Goal: Task Accomplishment & Management: Manage account settings

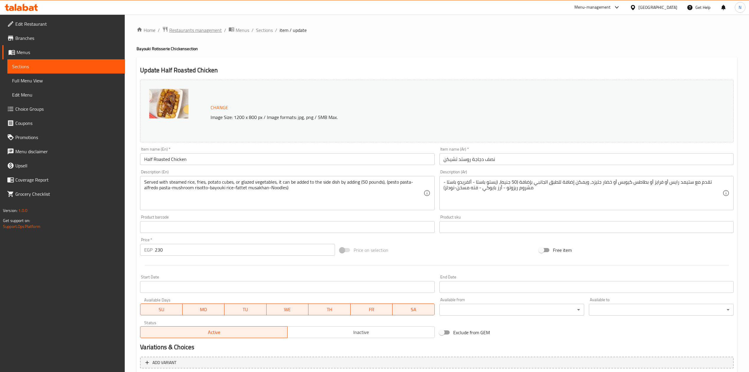
click at [199, 33] on span "Restaurants management" at bounding box center [195, 30] width 52 height 7
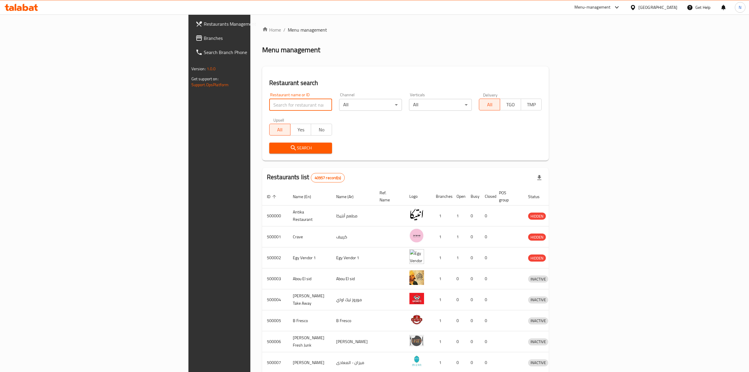
click at [269, 105] on input "search" at bounding box center [300, 105] width 63 height 12
click at [668, 7] on div "[GEOGRAPHIC_DATA]" at bounding box center [657, 7] width 39 height 6
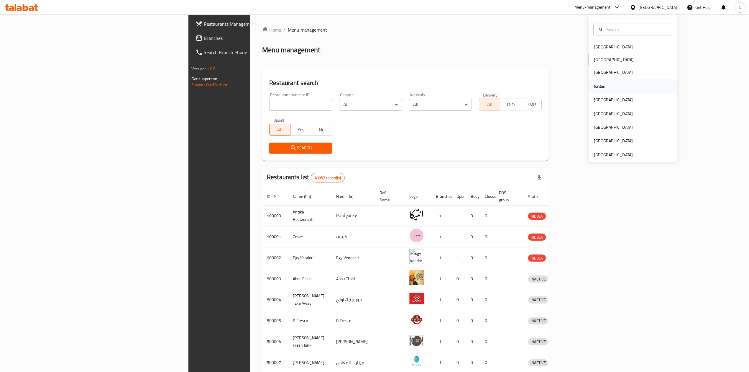
click at [614, 88] on div "Jordan" at bounding box center [633, 86] width 88 height 14
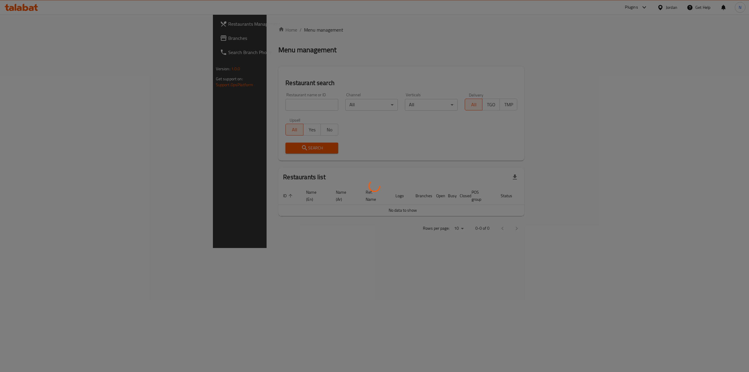
click at [244, 101] on div at bounding box center [374, 186] width 749 height 372
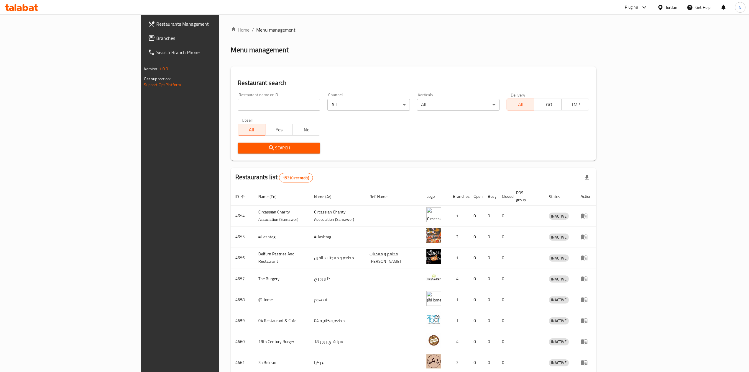
click at [244, 101] on input "search" at bounding box center [279, 105] width 83 height 12
paste input "739991"
type input "739991"
click button "Search" at bounding box center [279, 147] width 83 height 11
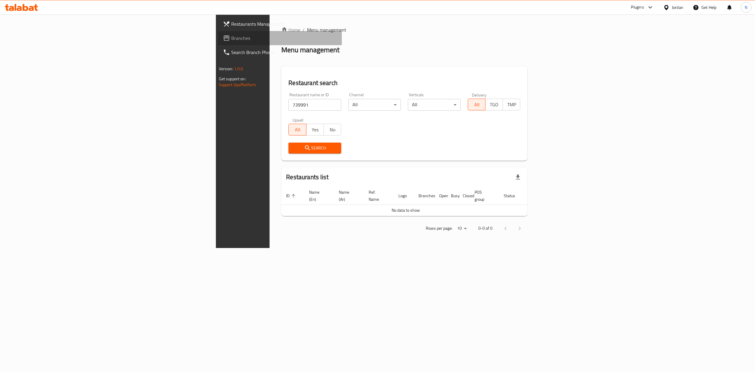
click at [231, 41] on span "Branches" at bounding box center [284, 37] width 106 height 7
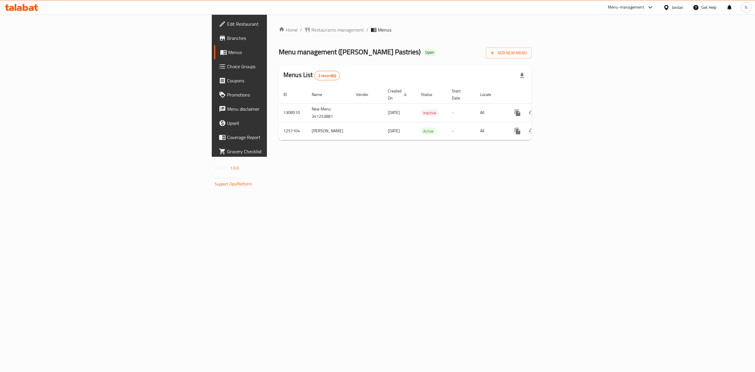
click at [267, 157] on div "Home / Restaurants management / Menus Menu management ( Al Basha Pastries ) Ope…" at bounding box center [405, 85] width 276 height 142
click at [563, 127] on icon "enhanced table" at bounding box center [559, 130] width 7 height 7
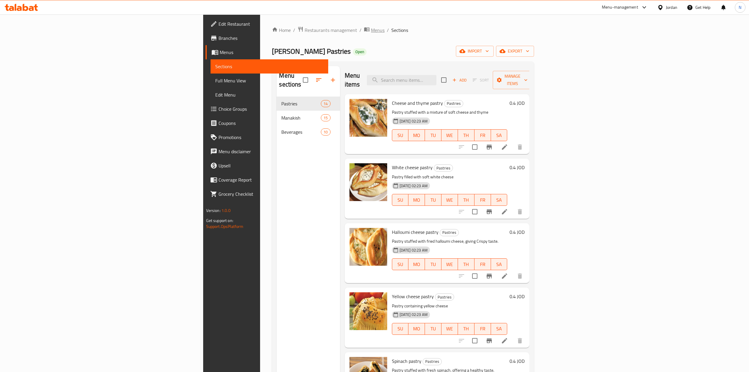
click at [371, 29] on span "Menus" at bounding box center [378, 30] width 14 height 7
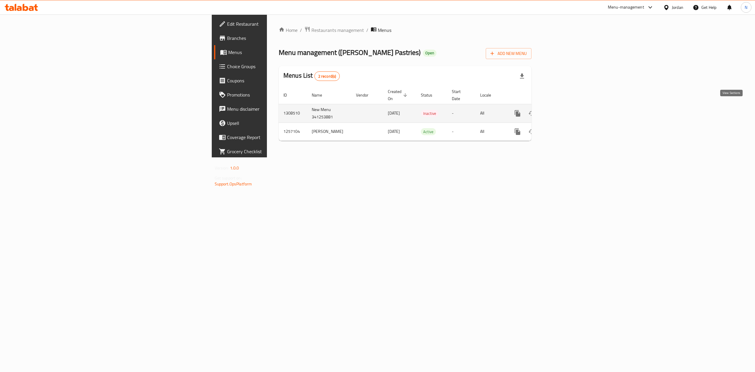
click at [567, 112] on link "enhanced table" at bounding box center [560, 113] width 14 height 14
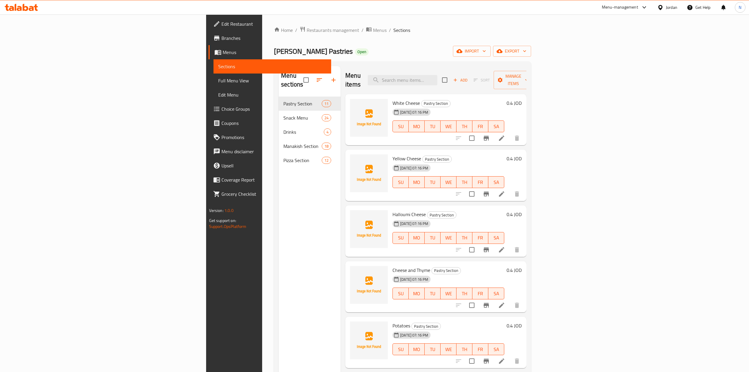
click at [279, 226] on div "Menu sections Pastry Section 11 Snack Menu 24 Drinks 4 Manakish Section 18 Pizz…" at bounding box center [310, 252] width 62 height 372
click at [373, 32] on span "Menus" at bounding box center [380, 30] width 14 height 7
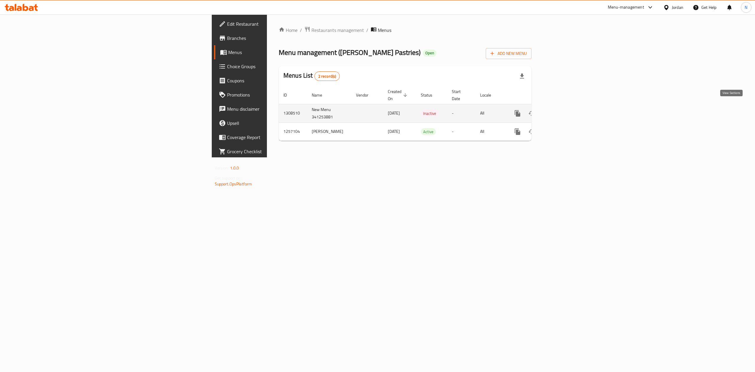
click at [563, 111] on icon "enhanced table" at bounding box center [559, 113] width 5 height 5
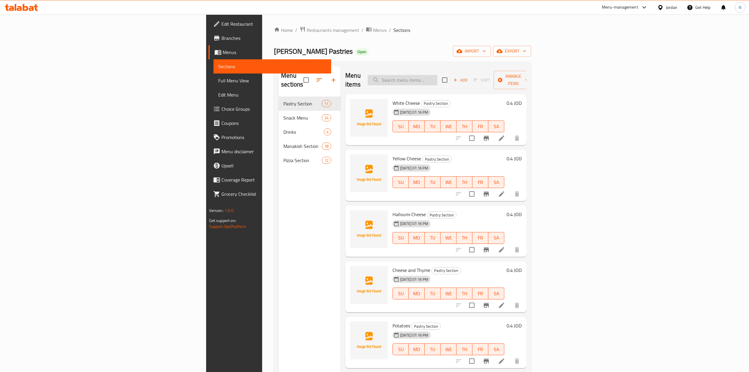
click at [437, 77] on input "search" at bounding box center [403, 80] width 70 height 10
paste input "Small Zinger Pizza"
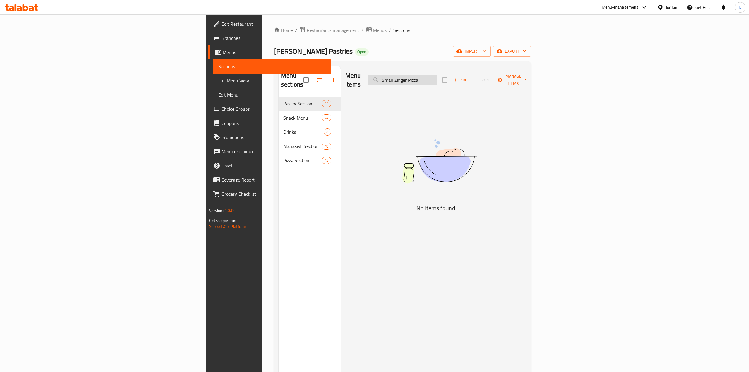
click at [437, 76] on input "Small Zinger Pizza" at bounding box center [403, 80] width 70 height 10
click at [437, 77] on input "Zinger Pizza" at bounding box center [403, 80] width 70 height 10
type input "Zinger Pizza"
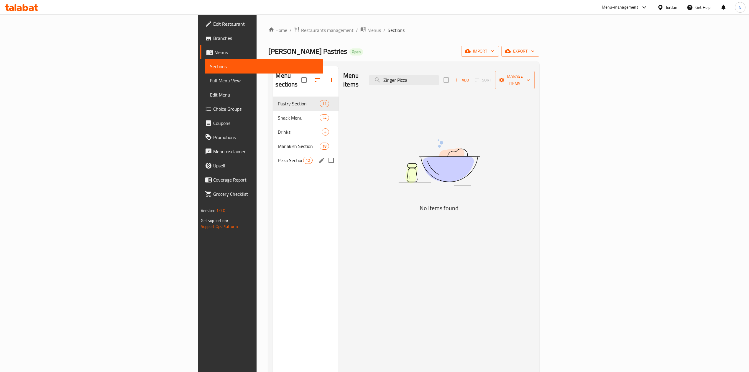
drag, startPoint x: 178, startPoint y: 145, endPoint x: 178, endPoint y: 133, distance: 11.8
click at [273, 153] on div "Pizza Section 12" at bounding box center [305, 160] width 65 height 14
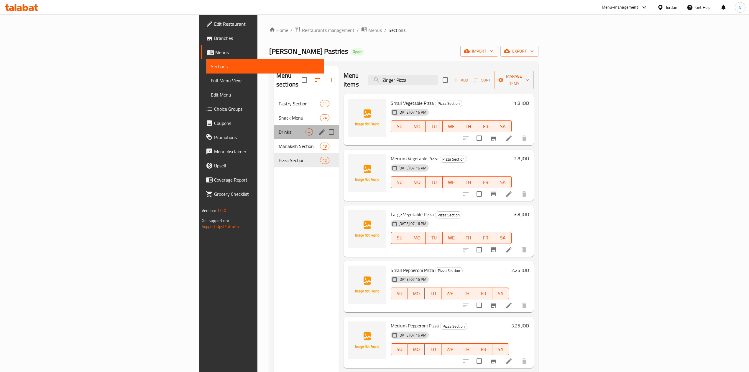
click at [274, 125] on div "Drinks 4" at bounding box center [306, 132] width 65 height 14
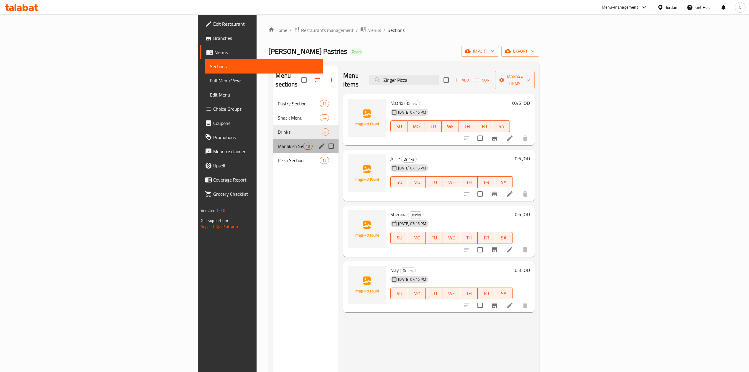
click at [278, 142] on span "Manakish Section" at bounding box center [290, 145] width 25 height 7
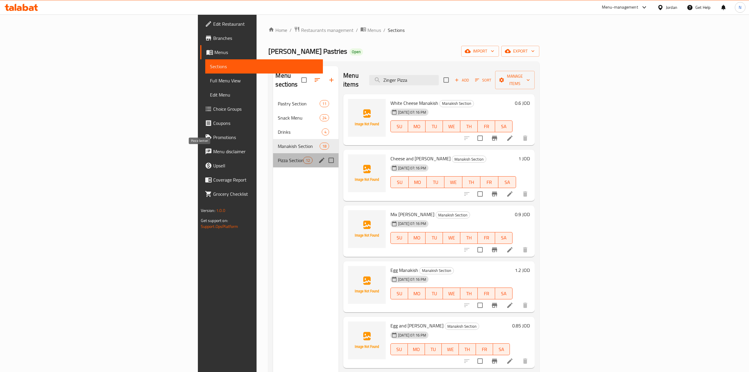
click at [278, 157] on span "Pizza Section" at bounding box center [290, 160] width 25 height 7
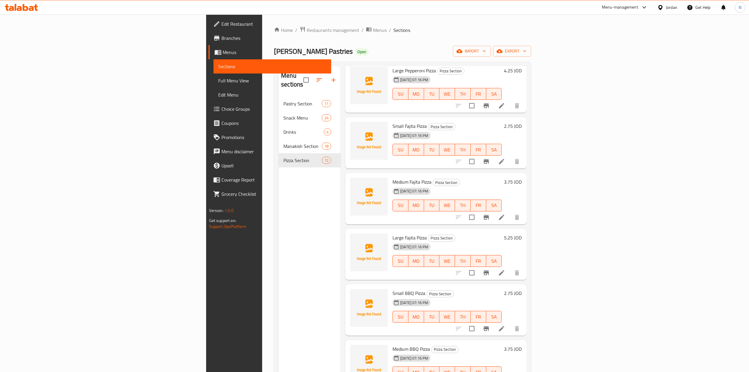
click at [279, 302] on div "Menu sections Pastry Section 11 Snack Menu 24 Drinks 4 Manakish Section 18 Pizz…" at bounding box center [310, 252] width 62 height 372
click at [307, 27] on span "Restaurants management" at bounding box center [333, 30] width 52 height 7
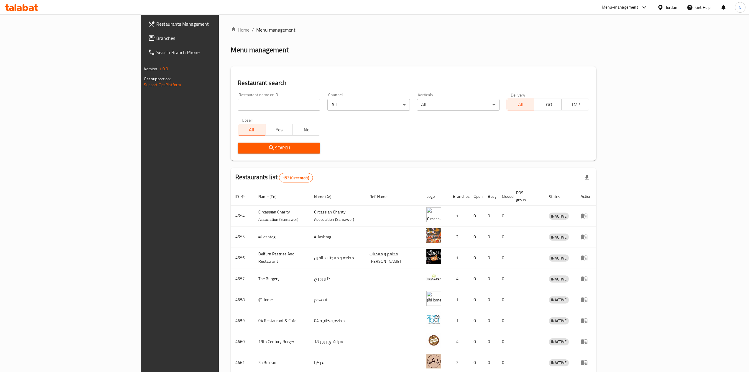
click at [238, 98] on div "Restaurant name or ID Restaurant name or ID" at bounding box center [279, 102] width 83 height 18
click at [238, 104] on input "search" at bounding box center [279, 105] width 83 height 12
paste input "683824"
type input "683824"
click at [242, 149] on span "Search" at bounding box center [278, 147] width 73 height 7
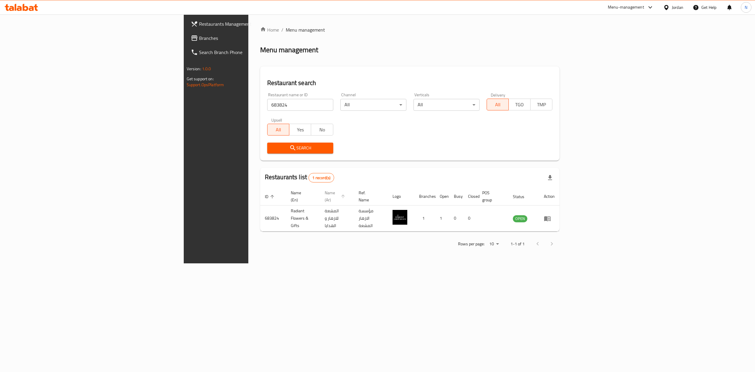
click at [341, 194] on icon "enhanced table" at bounding box center [343, 196] width 4 height 4
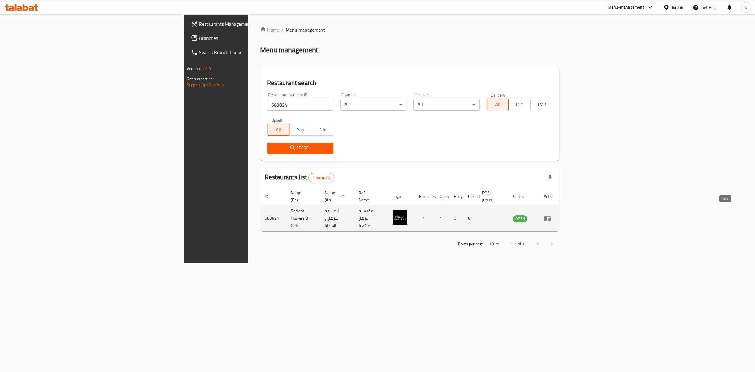
click at [555, 215] on link "enhanced table" at bounding box center [549, 218] width 11 height 7
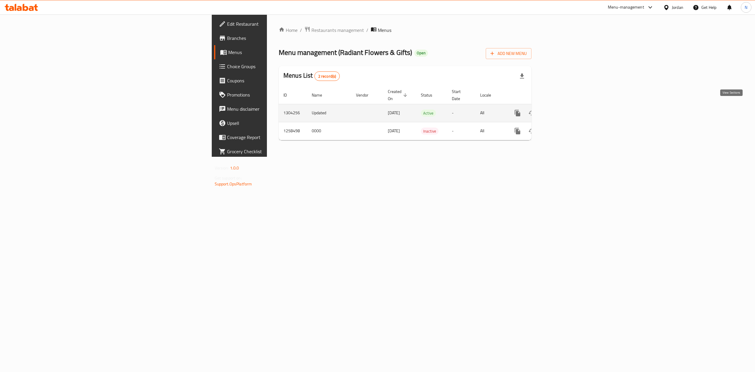
click at [567, 110] on link "enhanced table" at bounding box center [560, 113] width 14 height 14
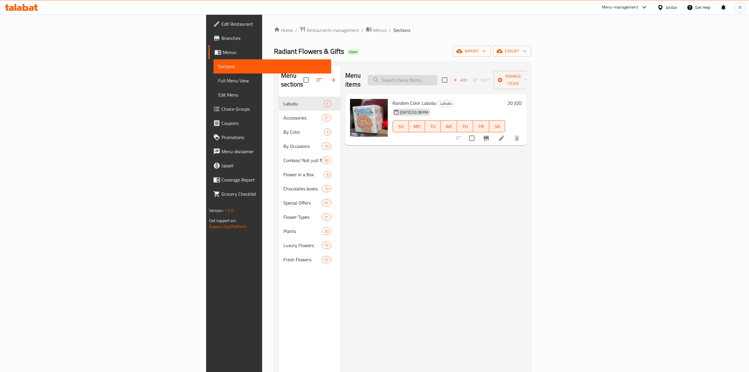
click at [437, 75] on input "search" at bounding box center [403, 80] width 70 height 10
paste input "5 Chrome Balloons"
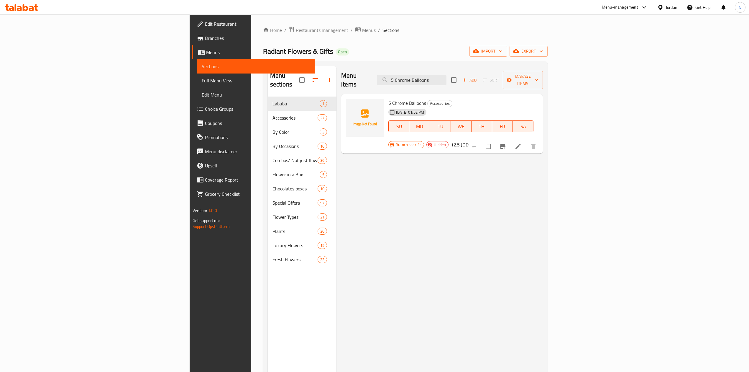
click at [526, 203] on div "Menu items 5 Chrome Balloons Add Sort Manage items 5 Chrome Balloons Accessorie…" at bounding box center [439, 252] width 206 height 372
click at [446, 75] on input "5 Chrome Balloons" at bounding box center [412, 80] width 70 height 10
paste input "10 Chrome Balloons"
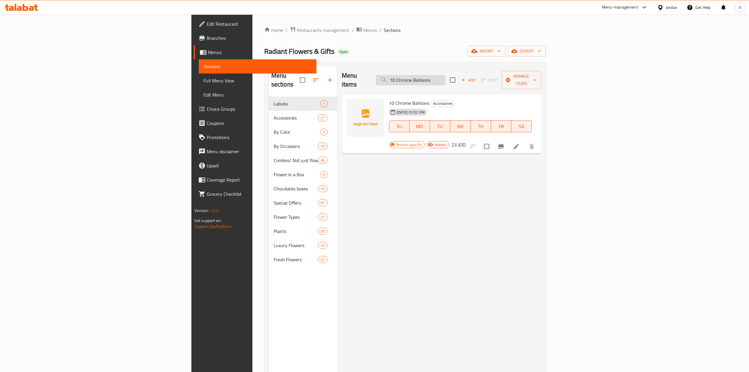
click at [445, 75] on input "10 Chrome Balloons" at bounding box center [411, 80] width 70 height 10
paste input "5 Birthday Balloons"
click at [445, 75] on input "5 Birthday Balloons" at bounding box center [411, 80] width 70 height 10
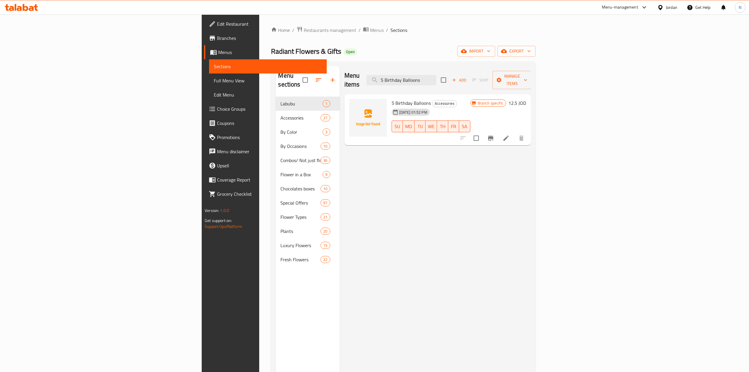
type input "5 Birthday Balloons"
click at [482, 132] on input "checkbox" at bounding box center [476, 138] width 12 height 12
checkbox input "true"
click at [527, 75] on span "Manage items" at bounding box center [512, 80] width 30 height 15
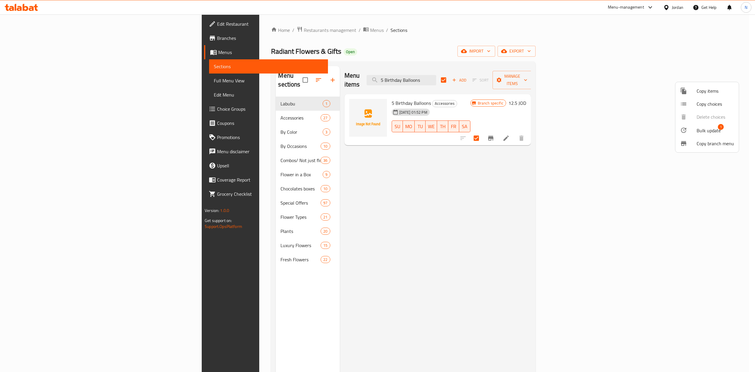
click at [702, 128] on span "Bulk update" at bounding box center [708, 130] width 24 height 7
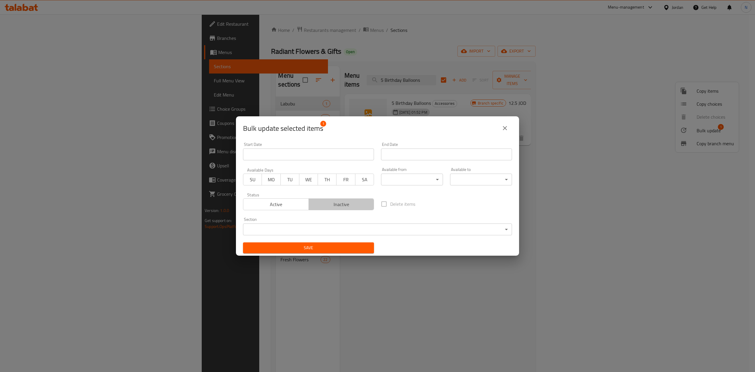
click at [343, 201] on span "Inactive" at bounding box center [341, 204] width 61 height 9
click at [335, 253] on div "Save" at bounding box center [308, 248] width 138 height 18
click at [334, 250] on span "Save" at bounding box center [308, 247] width 121 height 7
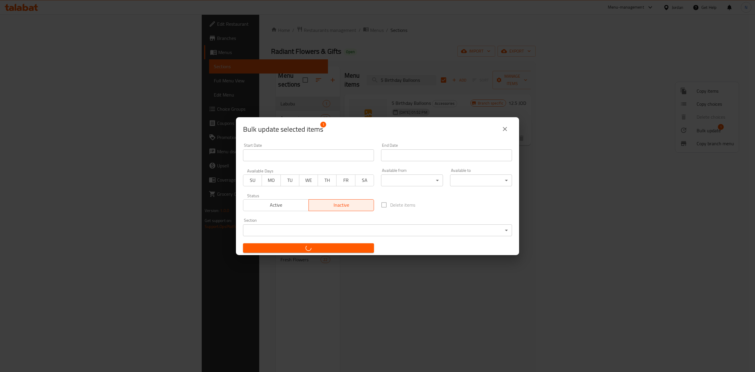
checkbox input "false"
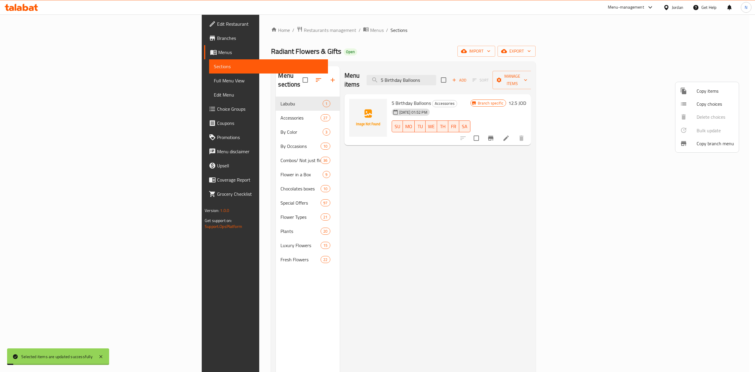
click at [329, 239] on div at bounding box center [377, 186] width 755 height 372
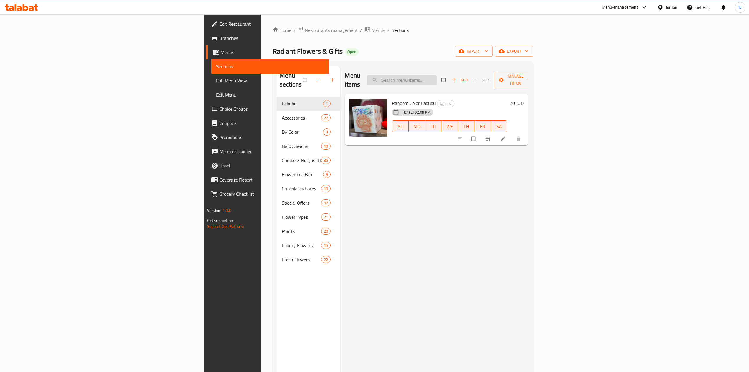
click at [437, 75] on input "search" at bounding box center [402, 80] width 70 height 10
paste input "5 Birthday Balloons"
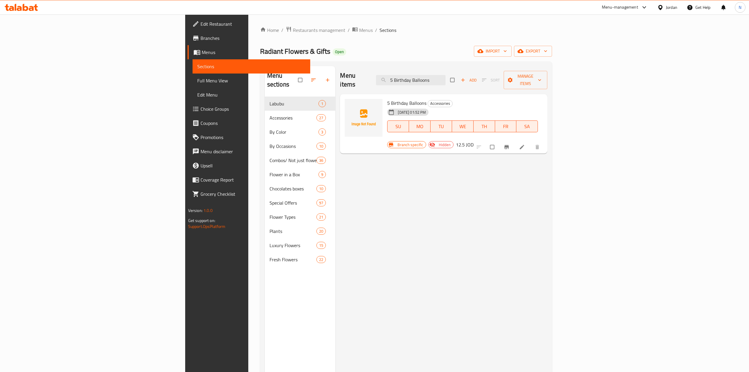
click at [460, 83] on div "Menu items 5 Birthday Balloons Add Sort Manage items" at bounding box center [443, 80] width 207 height 28
click at [446, 79] on input "5 Birthday Balloons" at bounding box center [411, 80] width 70 height 10
paste input "10 Birthday Balloons"
click at [446, 79] on input "5 10 Birthday Balloons Balloons" at bounding box center [411, 80] width 70 height 10
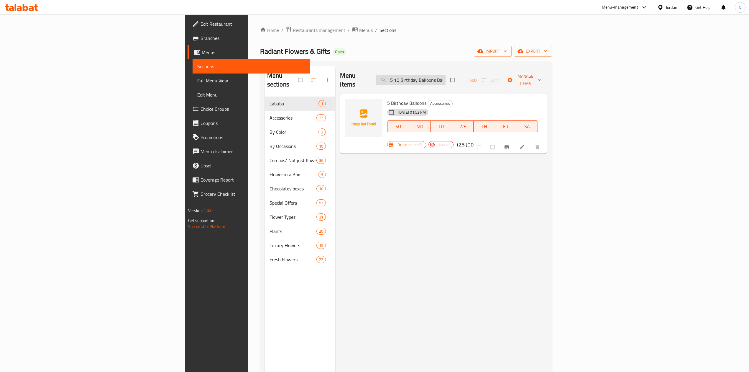
paste input "10 Birthday Balloons"
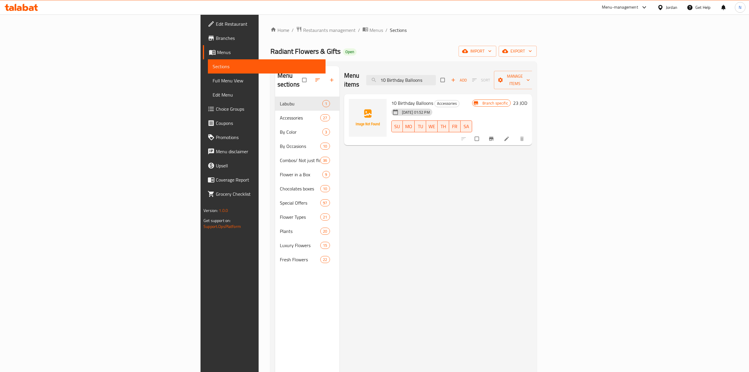
type input "10 Birthday Balloons"
click at [484, 134] on input "checkbox" at bounding box center [477, 138] width 12 height 11
checkbox input "true"
click at [531, 78] on span "Manage items" at bounding box center [515, 80] width 32 height 15
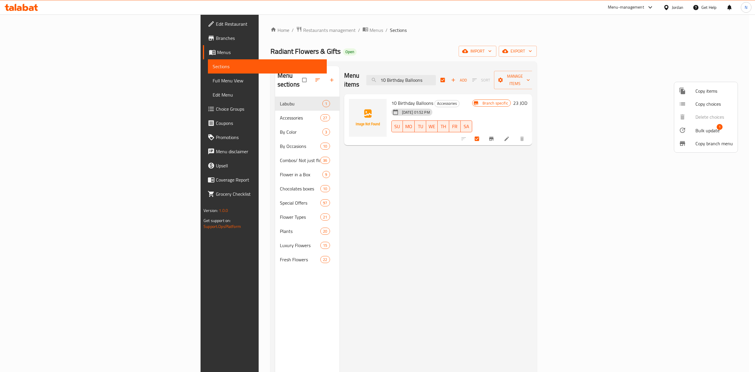
click at [708, 132] on span "Bulk update" at bounding box center [707, 130] width 24 height 7
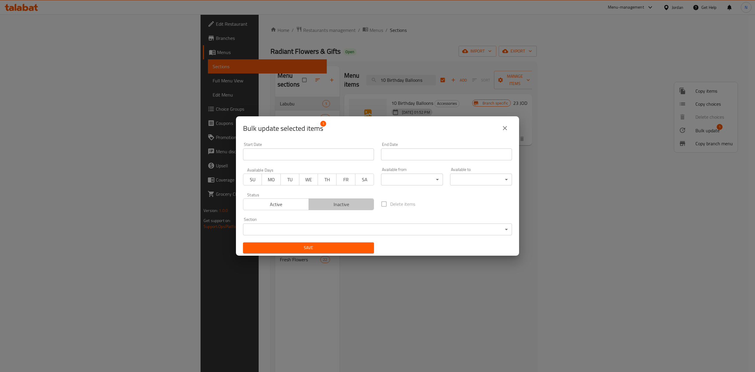
click at [366, 203] on span "Inactive" at bounding box center [341, 204] width 61 height 9
click at [306, 255] on div "Save" at bounding box center [308, 248] width 138 height 18
click at [306, 251] on span "Save" at bounding box center [308, 247] width 121 height 7
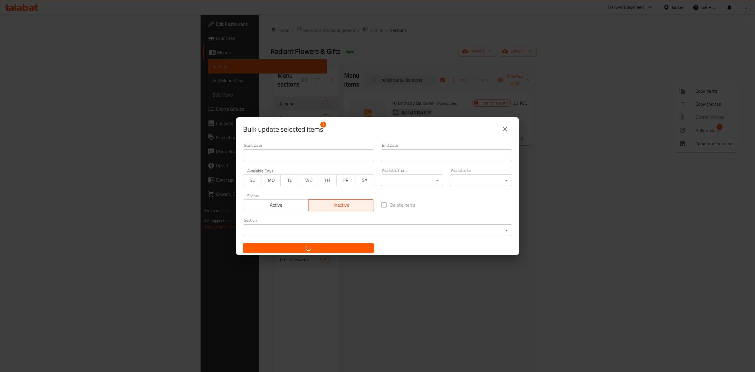
checkbox input "false"
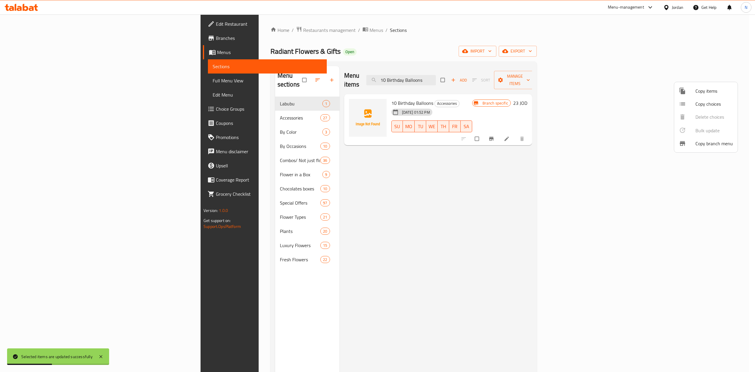
click at [464, 81] on div at bounding box center [377, 186] width 755 height 372
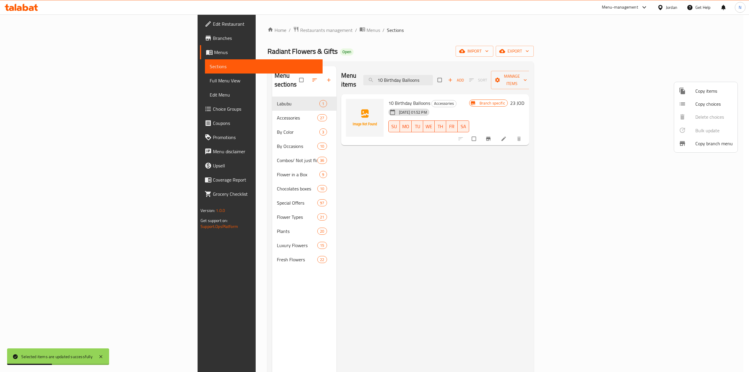
click at [433, 81] on input "10 Birthday Balloons" at bounding box center [398, 80] width 70 height 10
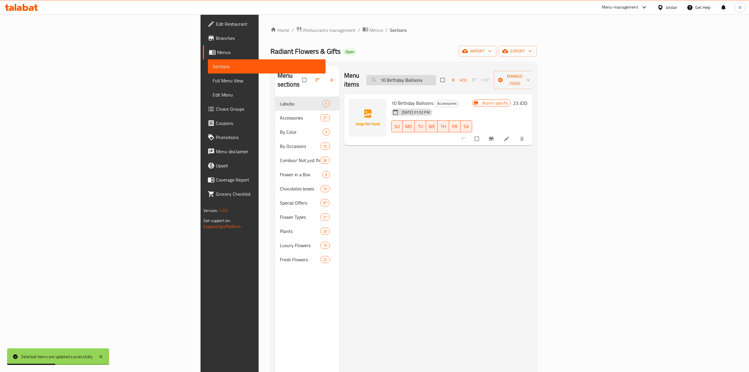
click at [436, 75] on input "10 Birthday Balloons" at bounding box center [401, 80] width 70 height 10
paste input "search"
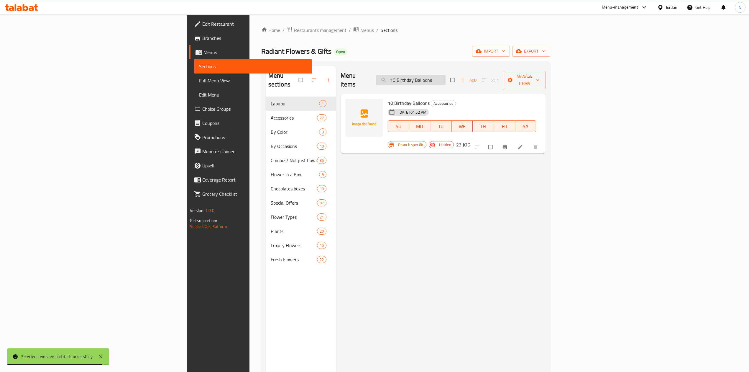
click at [446, 75] on input "10 Birthday Balloons" at bounding box center [411, 80] width 70 height 10
paste input "6 Get well Soon"
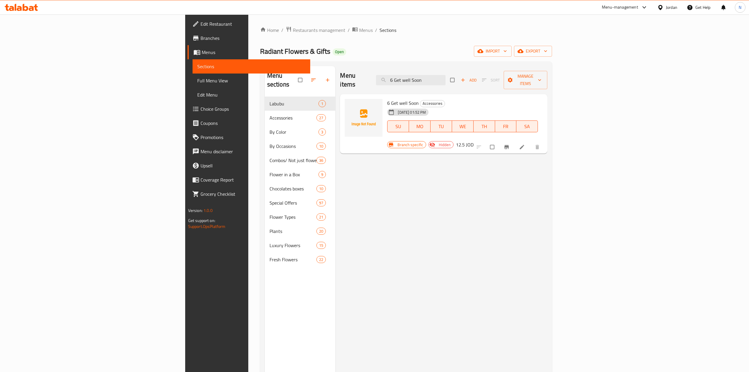
click at [482, 70] on div "Menu items 6 Get well Soon Add Sort Manage items" at bounding box center [443, 80] width 207 height 28
click at [446, 75] on input "6 Get well Soon" at bounding box center [411, 80] width 70 height 10
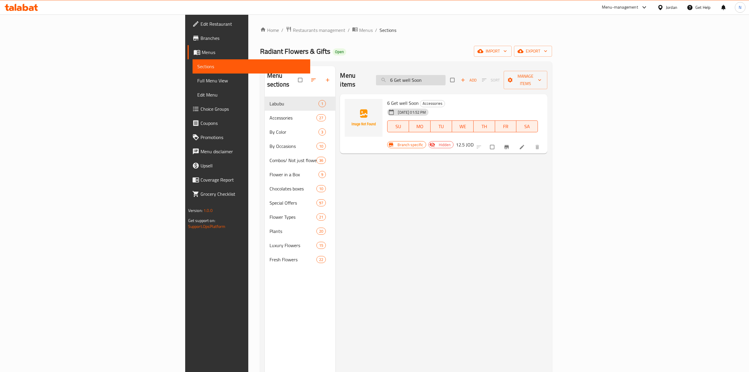
paste input "10 Get well Soon"
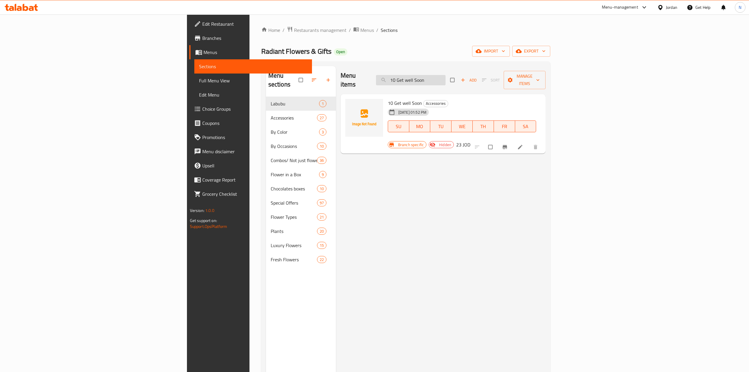
click at [446, 76] on input "10 Get well Soon" at bounding box center [411, 80] width 70 height 10
paste input "Pink Floral Bag"
click at [446, 76] on input "Pink Floral Bag" at bounding box center [411, 80] width 70 height 10
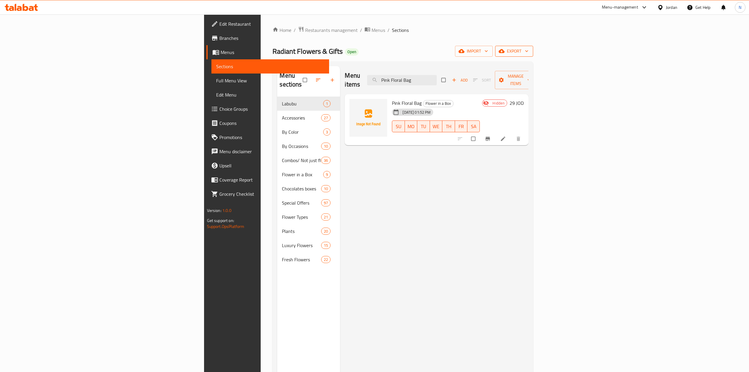
type input "Pink Floral Bag"
click at [505, 52] on icon "button" at bounding box center [502, 51] width 6 height 4
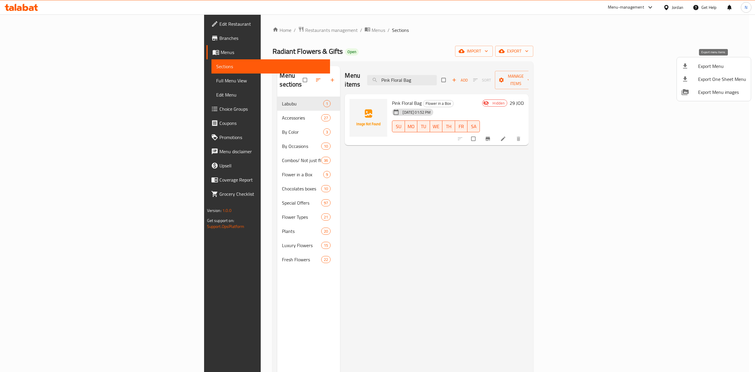
click at [702, 63] on span "Export Menu" at bounding box center [722, 66] width 48 height 7
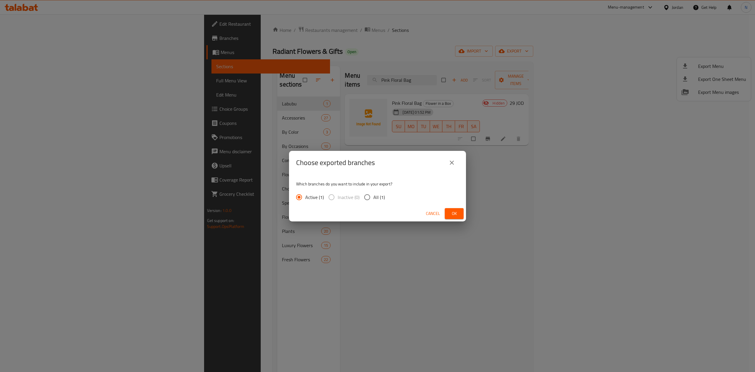
click at [377, 196] on span "All (1)" at bounding box center [378, 196] width 11 height 7
click at [373, 196] on input "All (1)" at bounding box center [367, 197] width 12 height 12
radio input "true"
click at [448, 210] on button "Ok" at bounding box center [454, 213] width 19 height 11
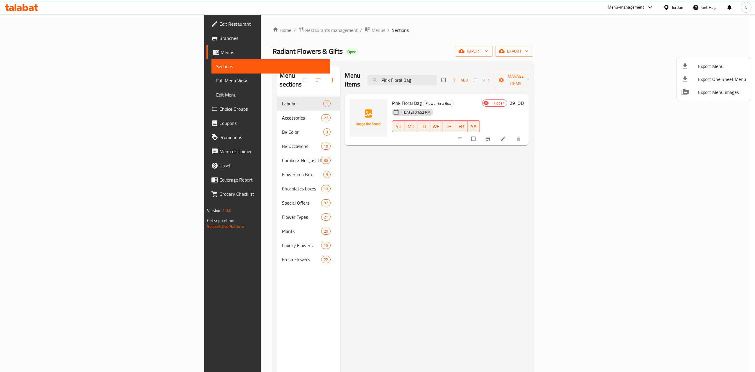
click at [674, 8] on div at bounding box center [377, 186] width 755 height 372
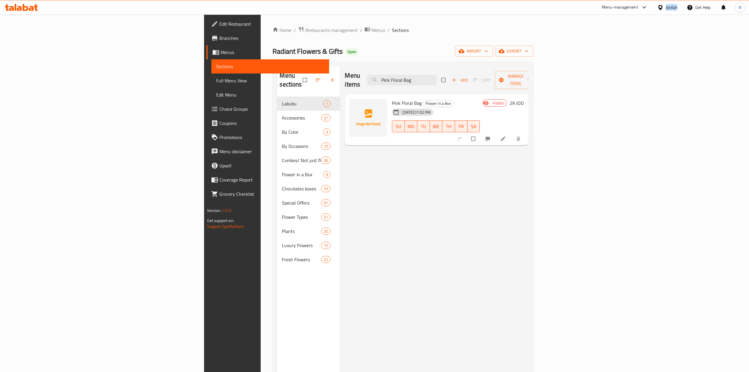
click at [674, 8] on div "Jordan" at bounding box center [671, 7] width 11 height 6
click at [605, 58] on div "[GEOGRAPHIC_DATA]" at bounding box center [633, 61] width 88 height 14
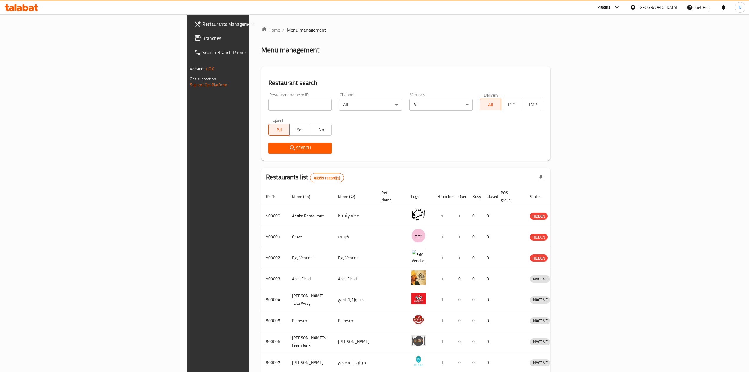
click at [202, 36] on span "Branches" at bounding box center [254, 37] width 105 height 7
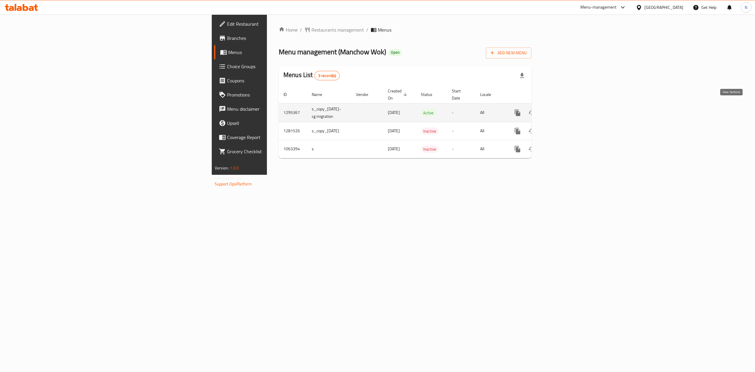
click at [567, 106] on link "enhanced table" at bounding box center [560, 113] width 14 height 14
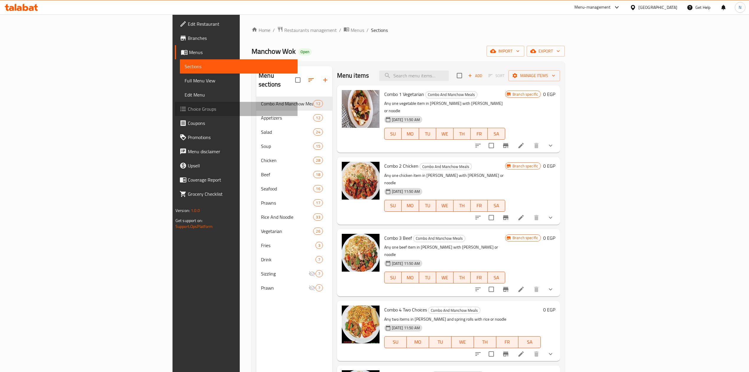
click at [188, 109] on span "Choice Groups" at bounding box center [240, 108] width 105 height 7
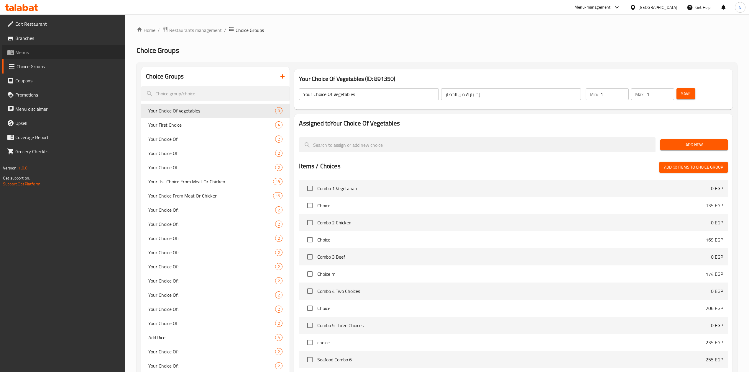
click at [56, 56] on link "Menus" at bounding box center [63, 52] width 123 height 14
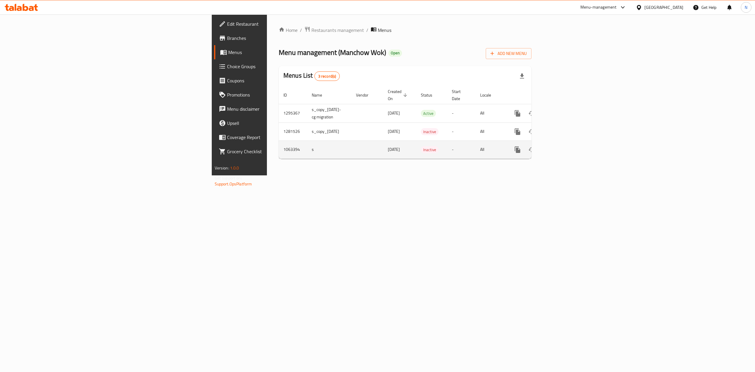
click at [351, 146] on td "enhanced table" at bounding box center [367, 149] width 32 height 18
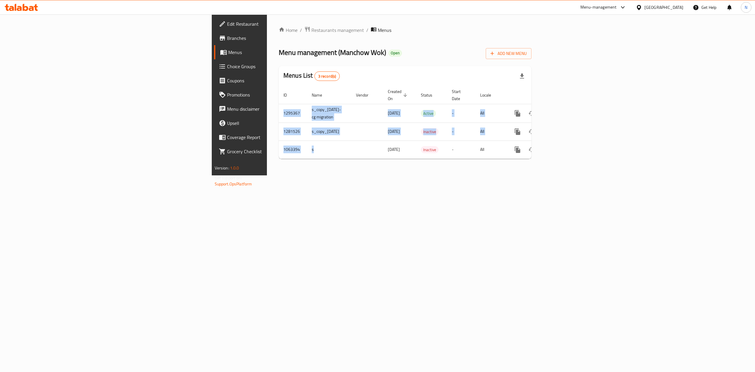
drag, startPoint x: 220, startPoint y: 146, endPoint x: 228, endPoint y: 190, distance: 45.0
click at [267, 175] on div "Home / Restaurants management / Menus Menu management ( Manchow Wok ) Open Add …" at bounding box center [405, 94] width 276 height 161
